Goal: Information Seeking & Learning: Learn about a topic

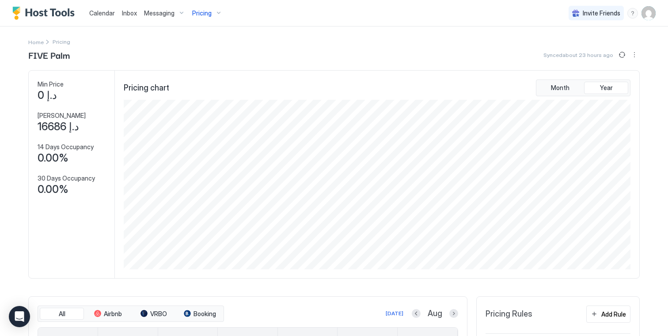
scroll to position [170, 508]
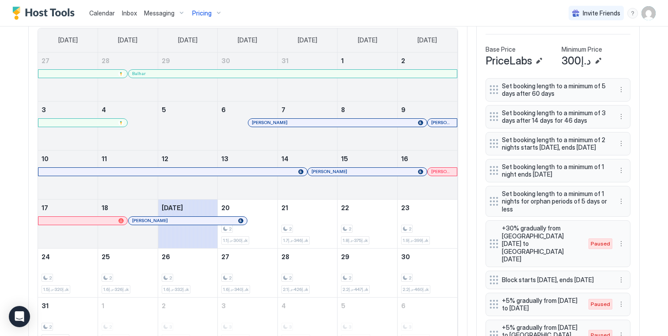
scroll to position [366, 0]
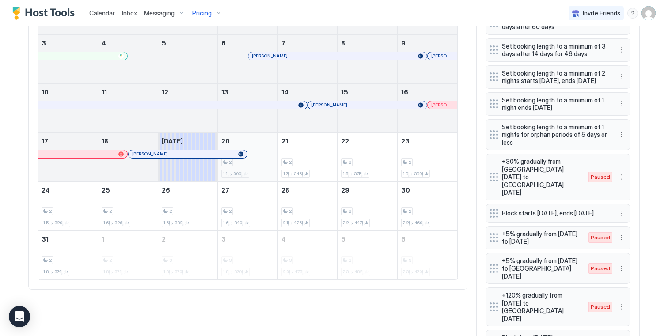
click at [261, 161] on div "2 د.إ300-د.إ1.1k" at bounding box center [247, 157] width 53 height 42
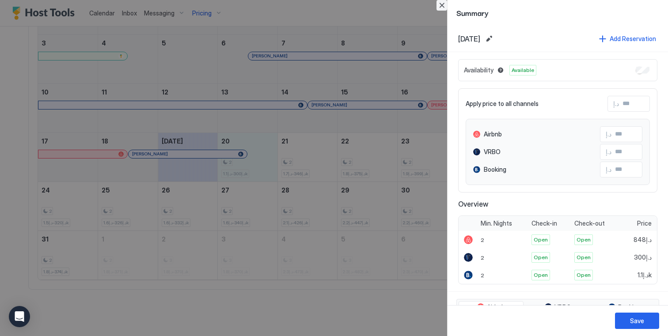
click at [438, 7] on button "Close" at bounding box center [441, 5] width 11 height 11
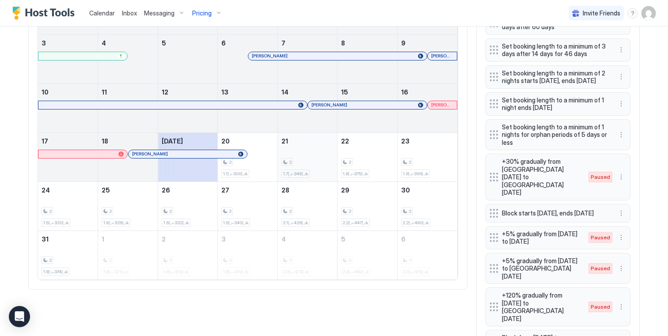
click at [314, 148] on div "2 د.إ346-د.إ1.7k" at bounding box center [307, 157] width 53 height 42
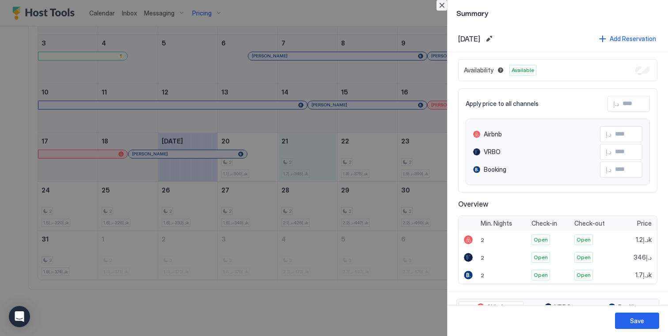
click at [442, 4] on button "Close" at bounding box center [441, 5] width 11 height 11
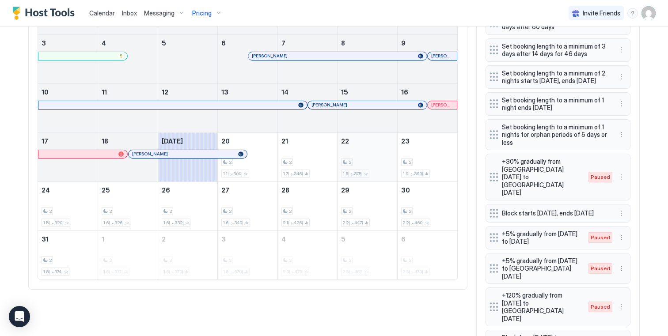
click at [367, 149] on div "2 د.إ375-د.إ1.8k" at bounding box center [367, 157] width 53 height 42
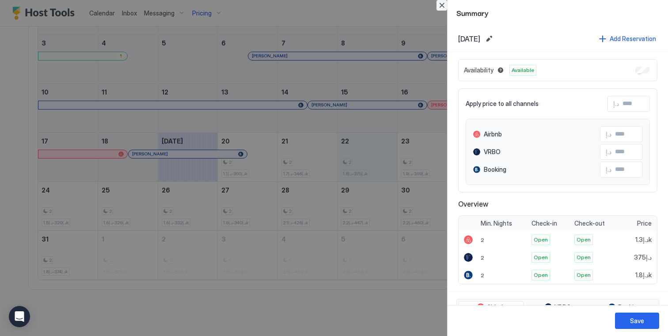
click at [444, 2] on button "Close" at bounding box center [441, 5] width 11 height 11
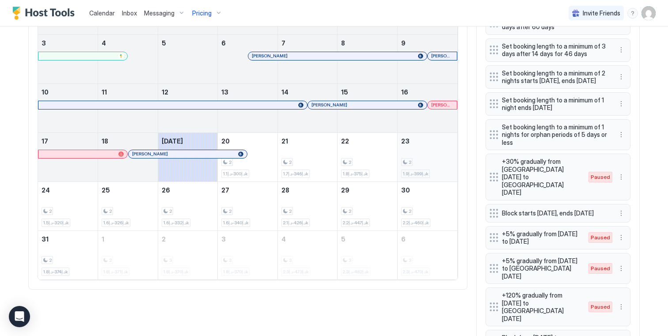
click at [430, 158] on div "2 د.إ399-د.إ1.9k" at bounding box center [427, 157] width 53 height 42
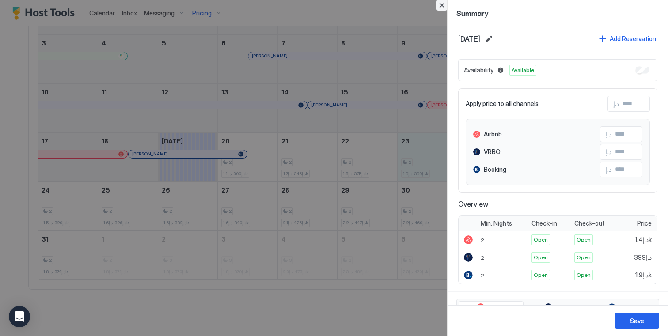
click at [443, 5] on button "Close" at bounding box center [441, 5] width 11 height 11
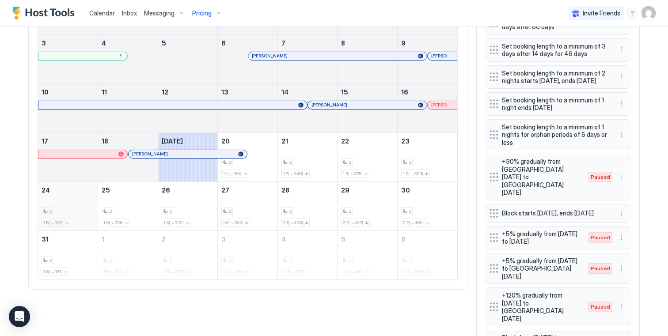
click at [87, 205] on div "2 د.إ320-د.إ1.5k" at bounding box center [68, 207] width 53 height 42
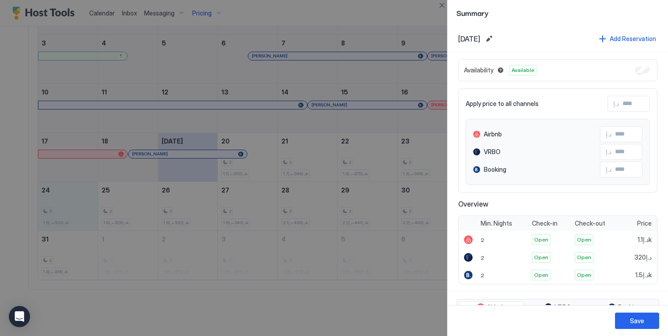
click at [447, 6] on div "Summary" at bounding box center [557, 13] width 220 height 26
click at [440, 8] on button "Close" at bounding box center [441, 5] width 11 height 11
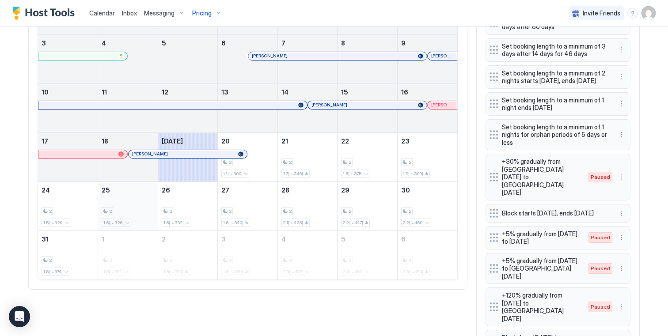
click at [134, 201] on div "2 د.إ326-د.إ1.6k" at bounding box center [128, 207] width 53 height 42
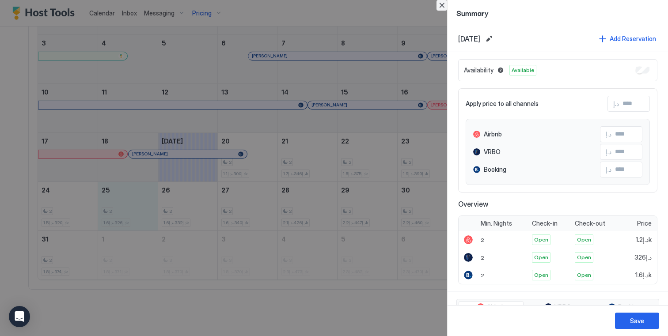
click at [443, 3] on button "Close" at bounding box center [441, 5] width 11 height 11
